Goal: Information Seeking & Learning: Learn about a topic

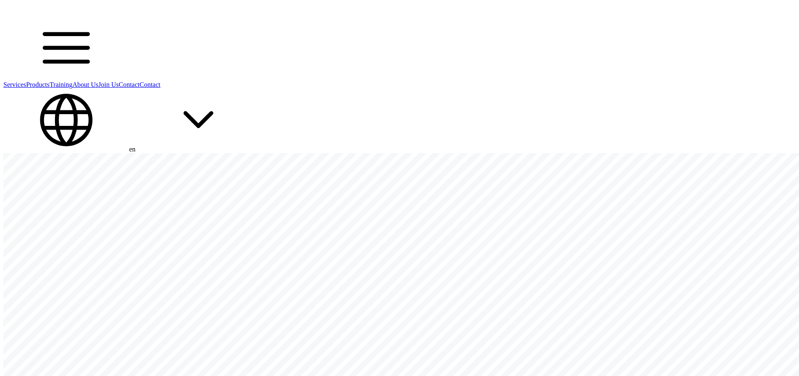
drag, startPoint x: 736, startPoint y: 48, endPoint x: 728, endPoint y: 32, distance: 18.0
click at [710, 34] on header "Services Products Training About Us Join Us Contact Contact en" at bounding box center [399, 78] width 792 height 150
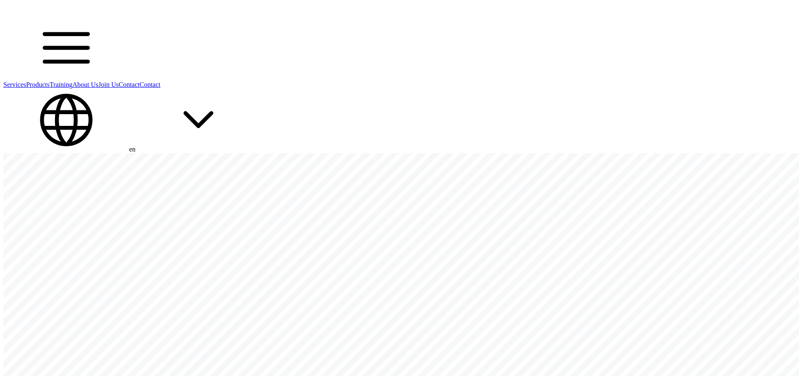
drag, startPoint x: 714, startPoint y: 15, endPoint x: 710, endPoint y: 12, distance: 4.9
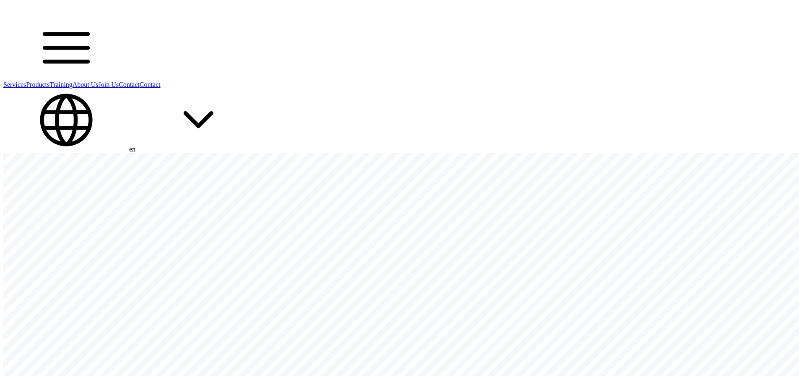
click at [714, 15] on header "Services Products Training About Us Join Us Contact Contact en" at bounding box center [399, 78] width 792 height 150
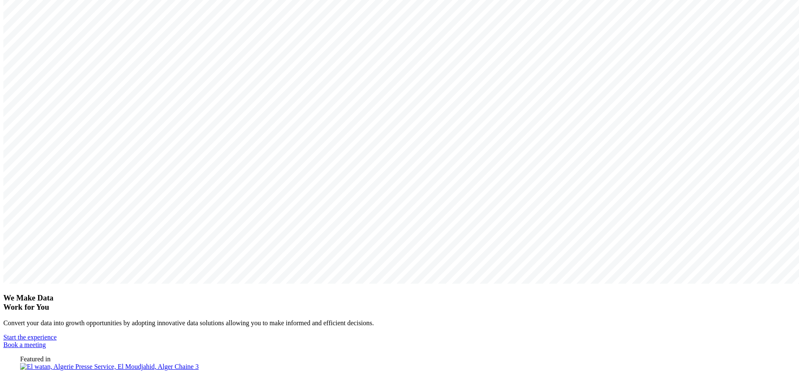
scroll to position [335, 0]
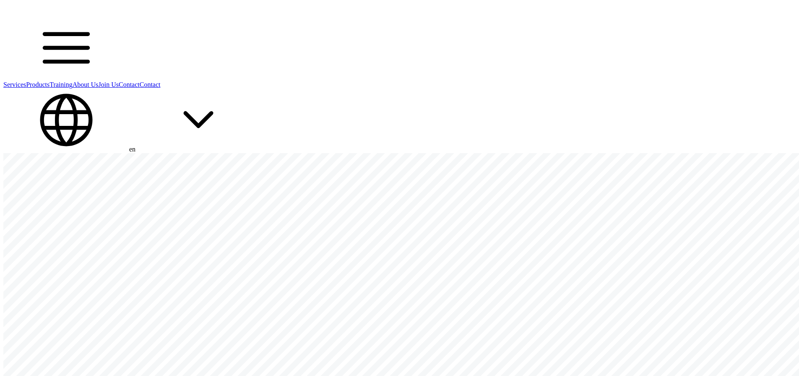
scroll to position [1388, 0]
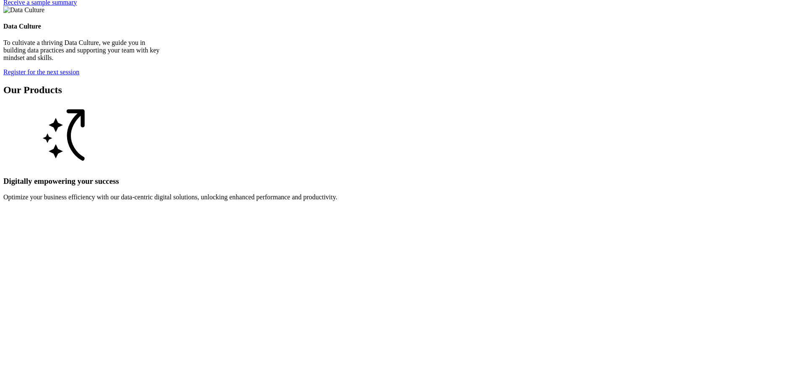
scroll to position [1723, 0]
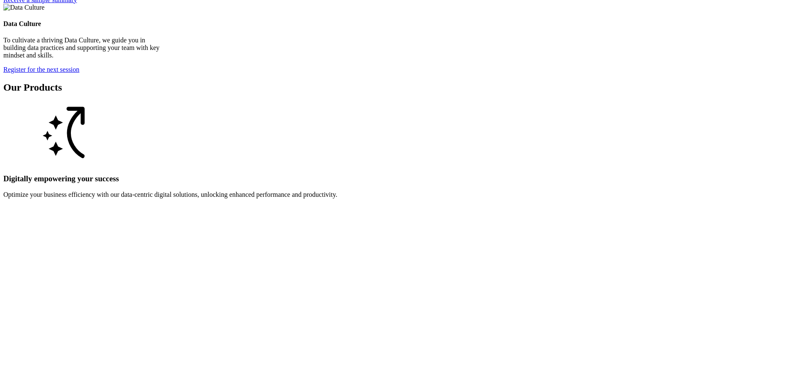
drag, startPoint x: 361, startPoint y: 135, endPoint x: 478, endPoint y: 183, distance: 126.5
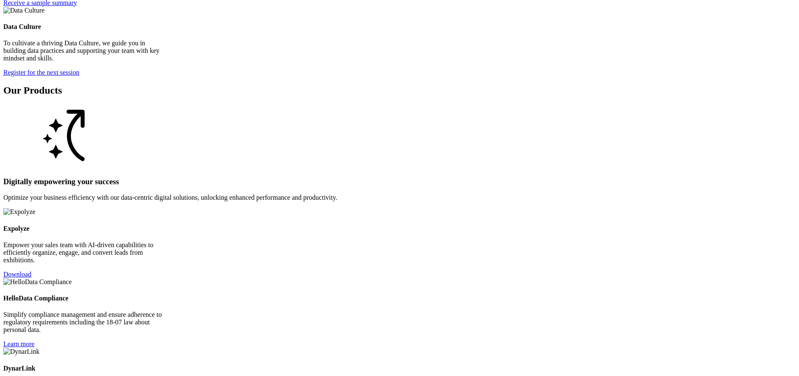
scroll to position [1639, 0]
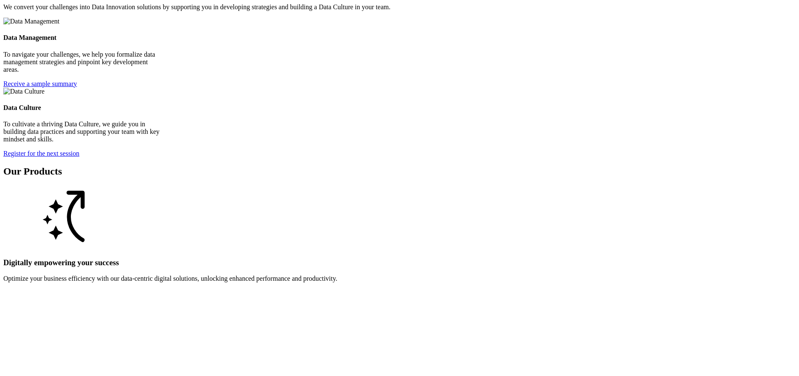
drag, startPoint x: 763, startPoint y: 229, endPoint x: 758, endPoint y: 230, distance: 5.6
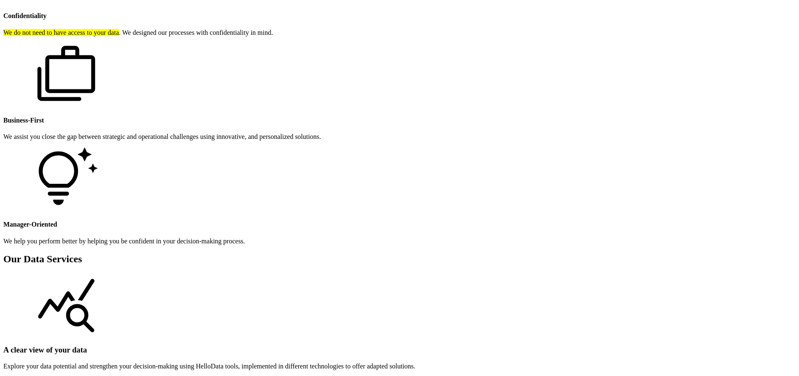
scroll to position [884, 0]
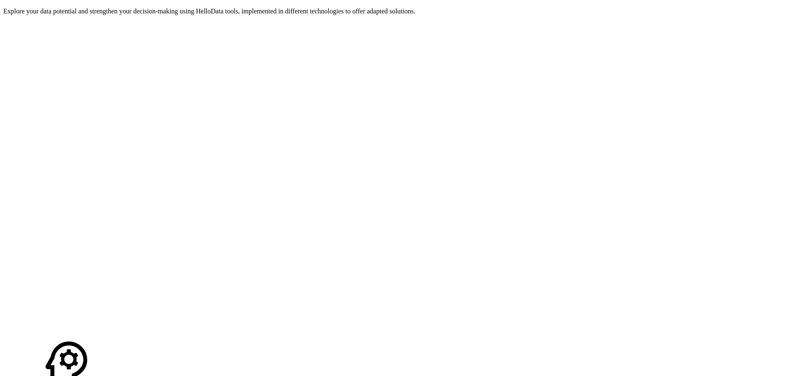
scroll to position [1136, 0]
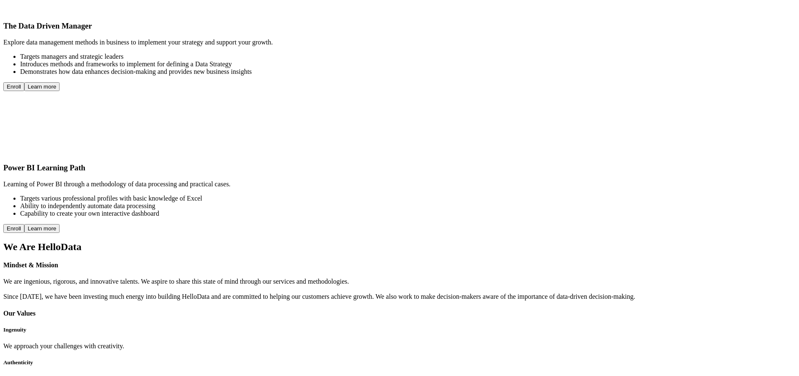
scroll to position [2348, 0]
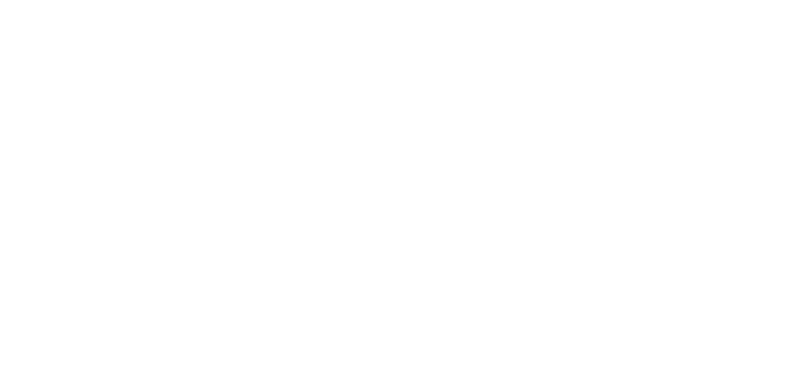
scroll to position [2768, 0]
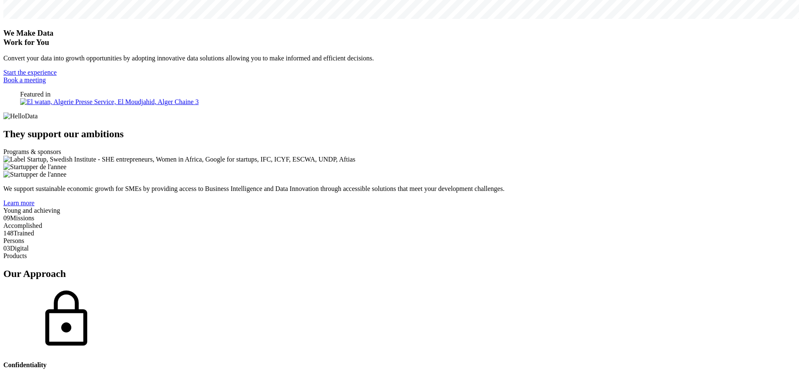
scroll to position [587, 0]
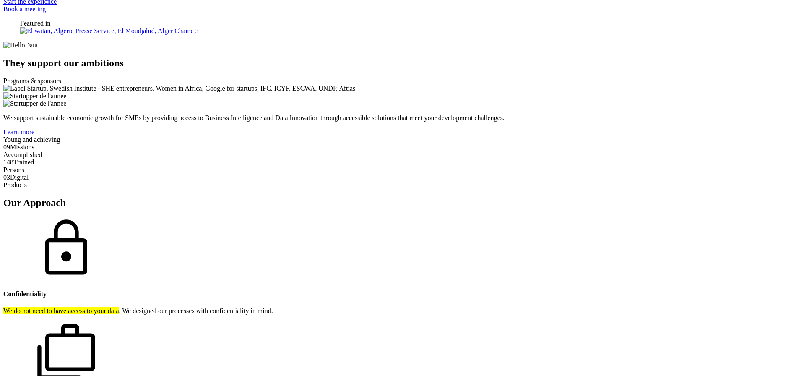
drag, startPoint x: 497, startPoint y: 169, endPoint x: 594, endPoint y: 176, distance: 97.5
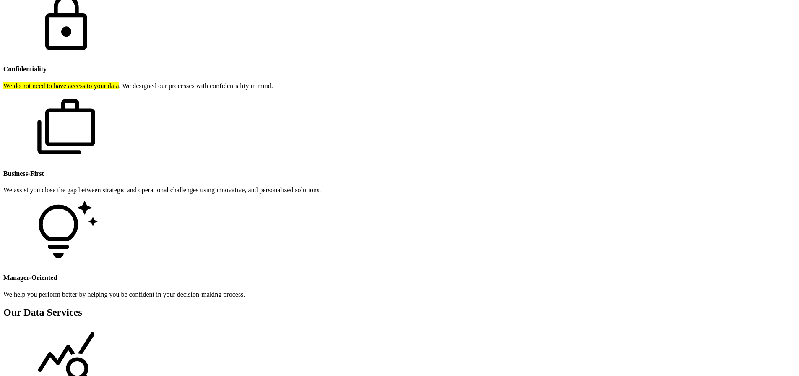
scroll to position [839, 0]
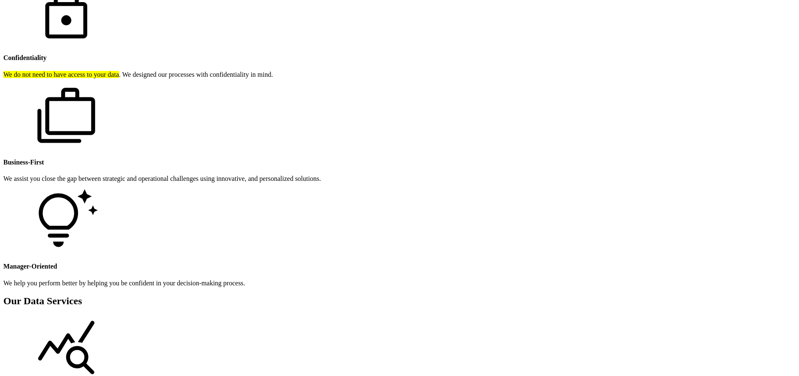
scroll to position [943, 0]
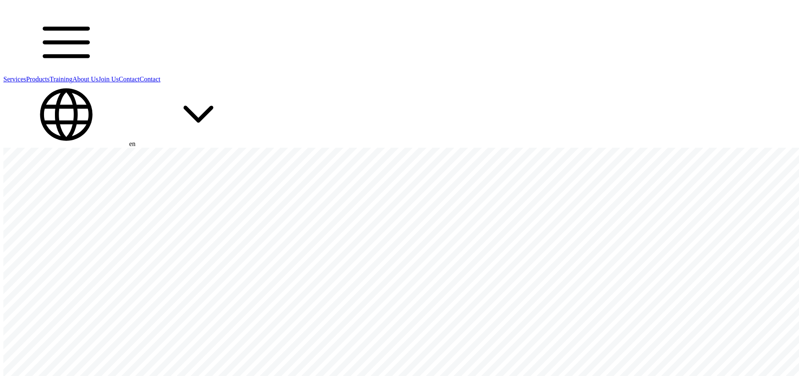
scroll to position [0, 0]
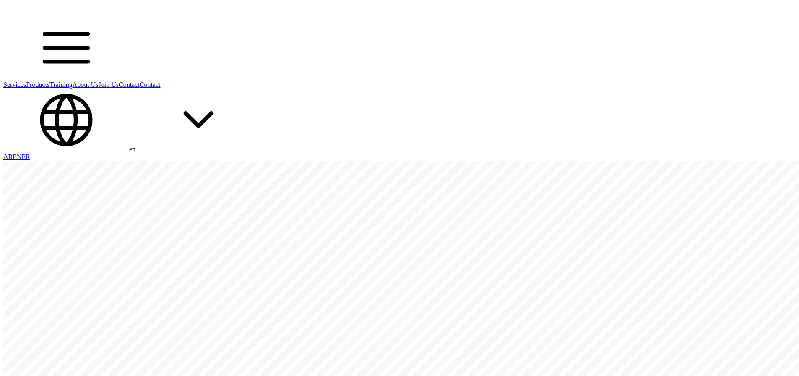
click at [660, 88] on div "en AR EN FR" at bounding box center [399, 124] width 792 height 72
click at [30, 153] on link "FR" at bounding box center [26, 156] width 8 height 7
click at [13, 153] on link "AR" at bounding box center [7, 156] width 9 height 7
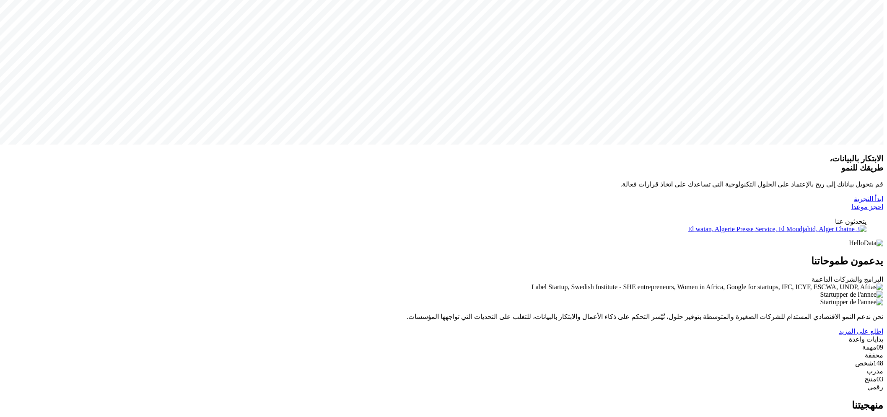
scroll to position [466, 0]
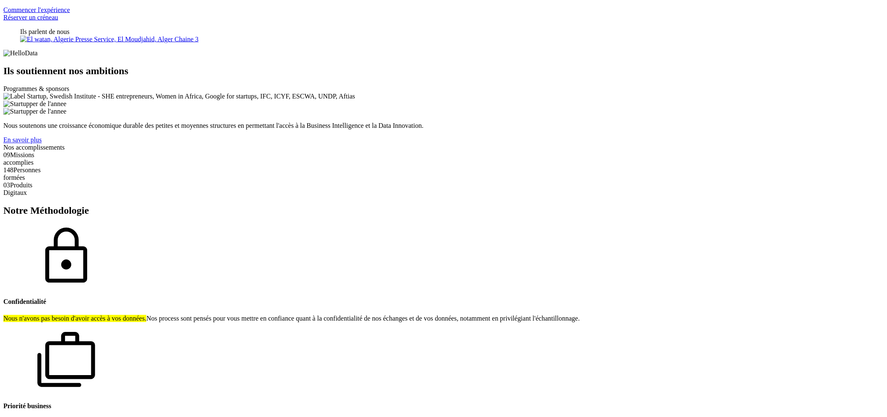
scroll to position [652, 0]
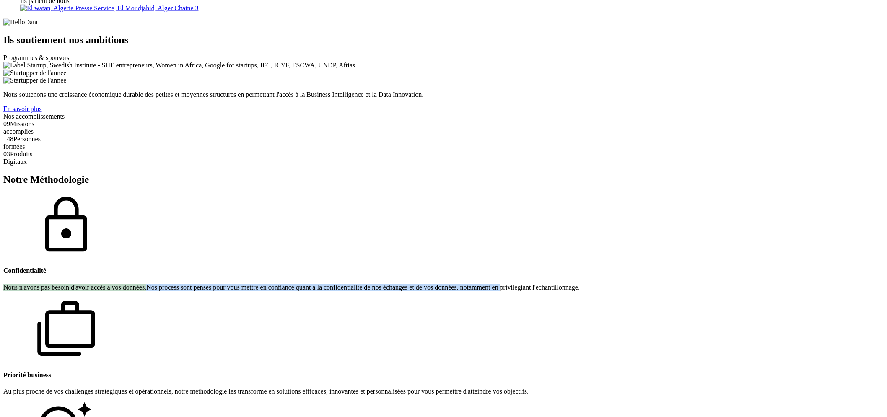
drag, startPoint x: 178, startPoint y: 138, endPoint x: 273, endPoint y: 177, distance: 103.2
click at [263, 194] on article "Confidentialité Nous n'avons pas besoin d'avoir accès à vos données. Nos proces…" at bounding box center [443, 243] width 881 height 98
click at [275, 284] on p "Nous n'avons pas besoin d'avoir accès à vos données. Nos process sont pensés po…" at bounding box center [443, 288] width 881 height 8
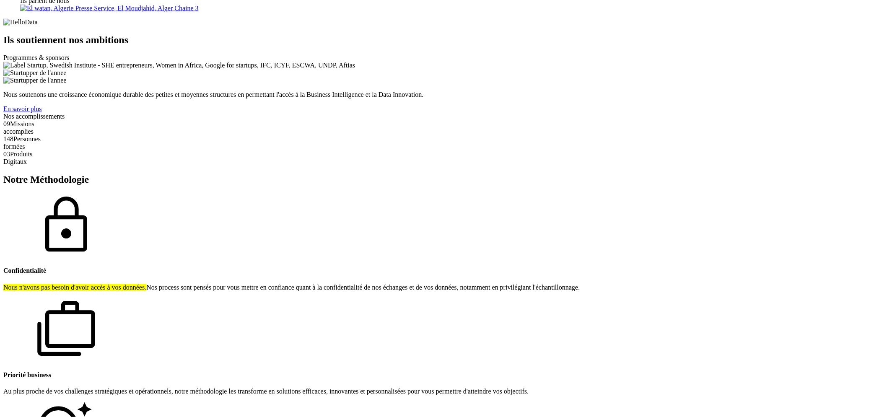
click at [563, 249] on section "Notre Méthodologie Confidentialité Nous n'avons pas besoin d'avoir accès à vos …" at bounding box center [443, 337] width 881 height 326
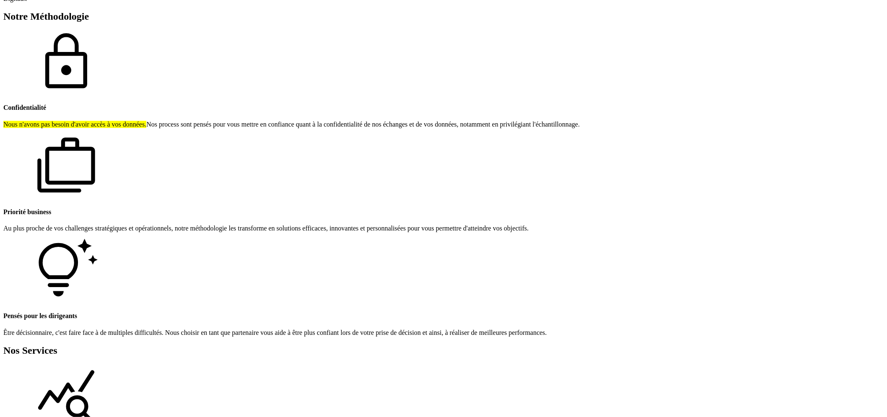
scroll to position [839, 0]
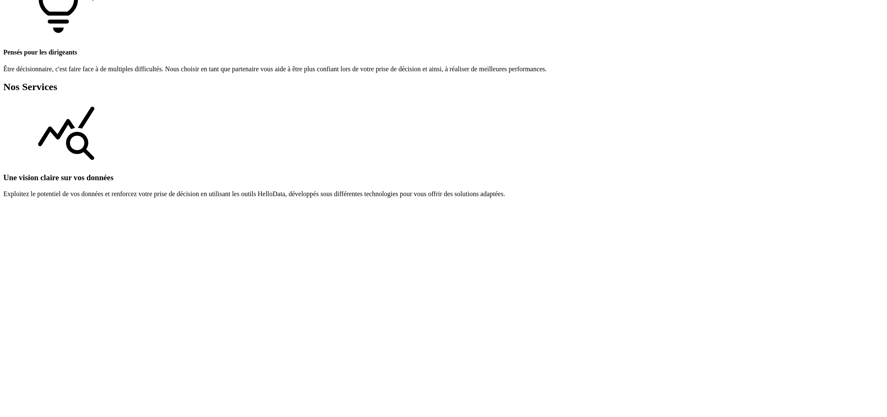
scroll to position [1118, 0]
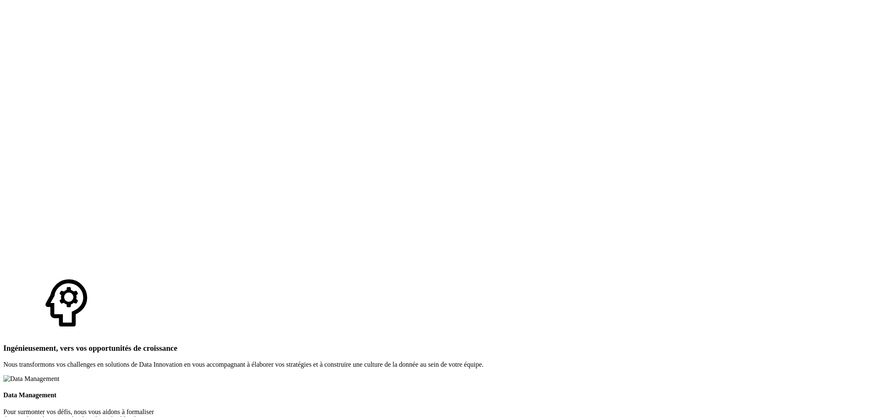
scroll to position [1398, 0]
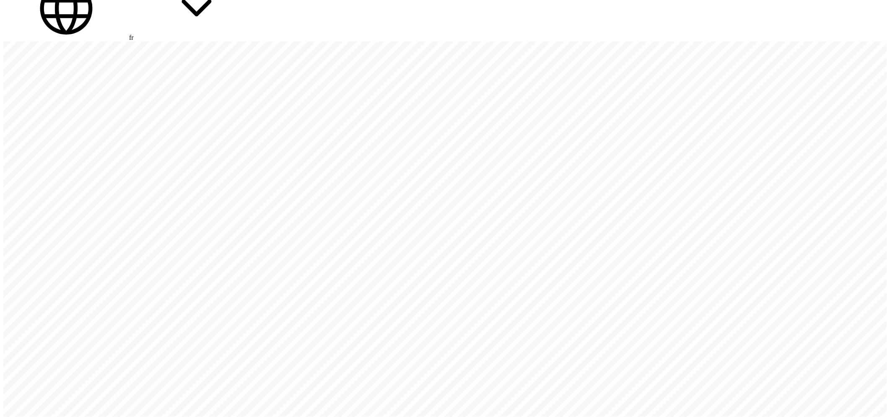
scroll to position [0, 0]
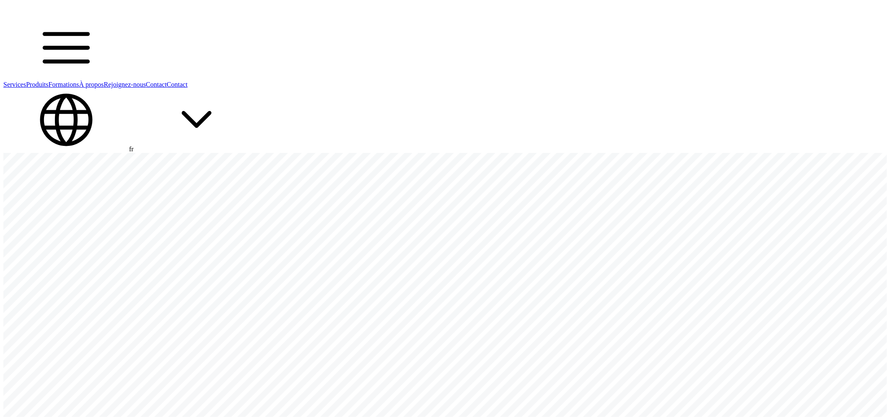
click at [48, 81] on link "Produits" at bounding box center [37, 84] width 22 height 7
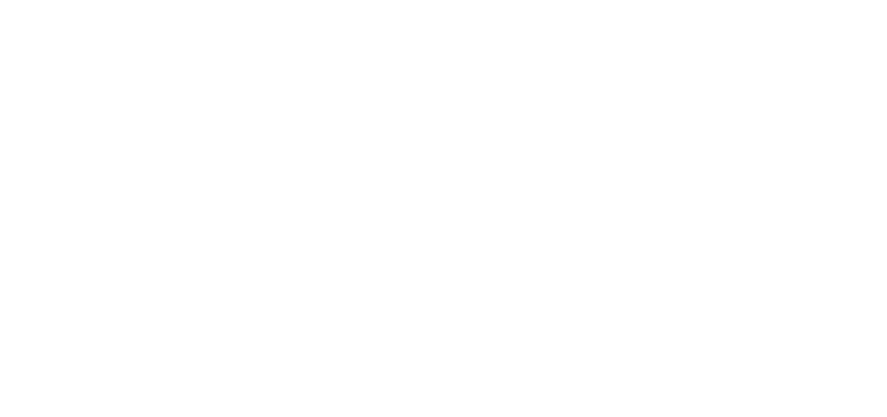
scroll to position [2937, 0]
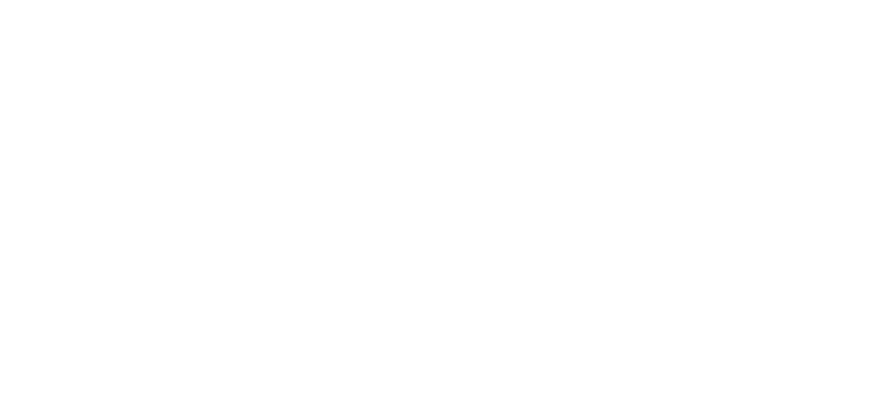
drag, startPoint x: 720, startPoint y: 262, endPoint x: 616, endPoint y: 306, distance: 113.5
